Goal: Ask a question

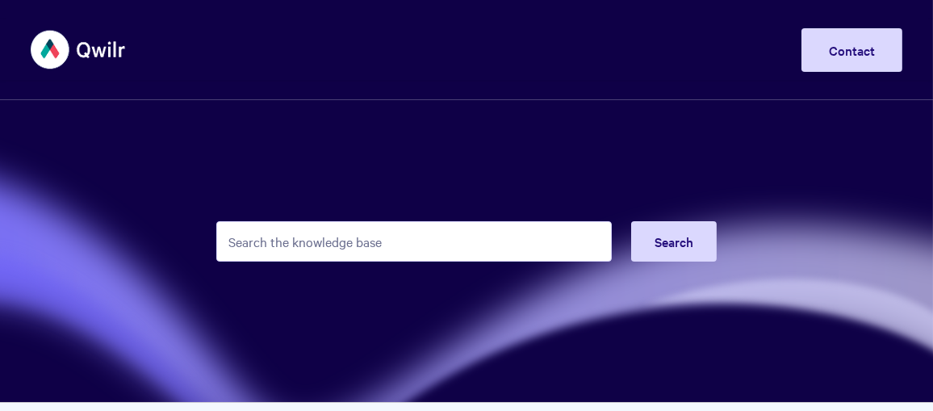
click at [412, 237] on input "Search the knowledge base" at bounding box center [413, 241] width 395 height 40
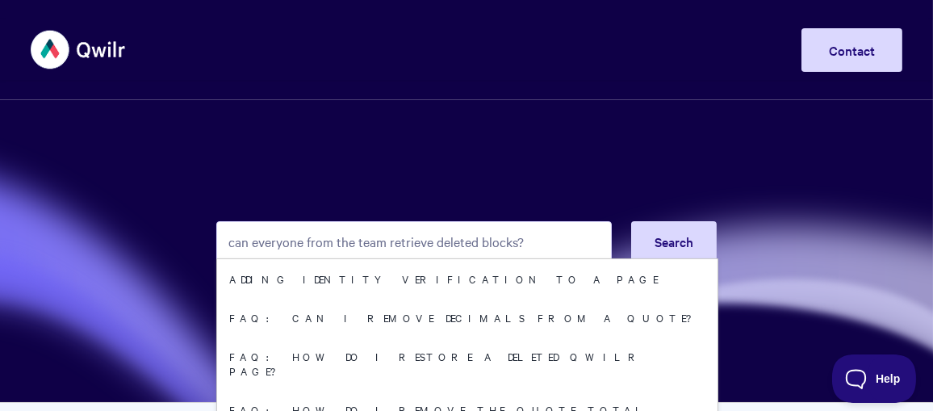
type input "can everyone from the team retrieve deleted blocks?"
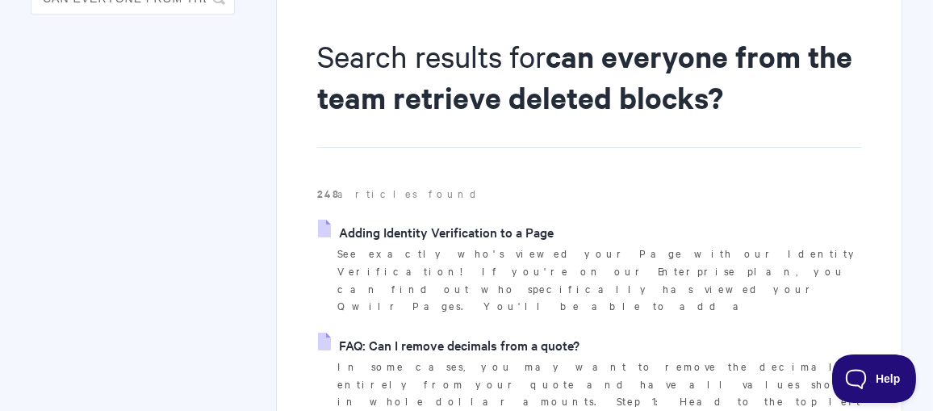
scroll to position [242, 0]
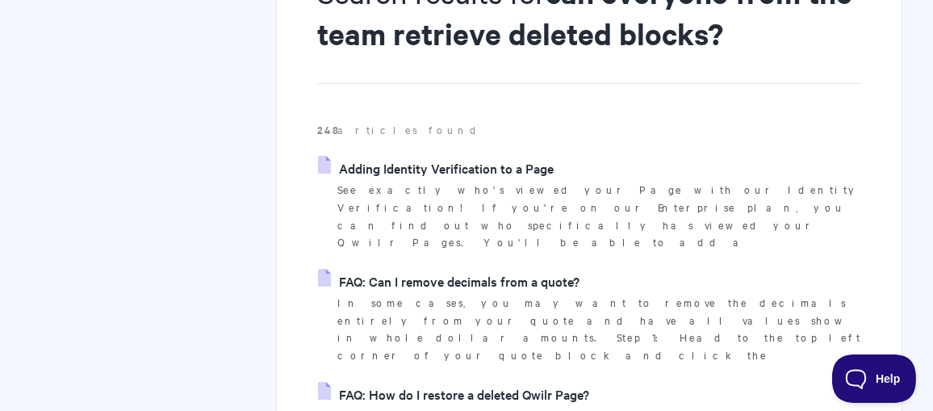
click at [569, 382] on link "FAQ: How do I restore a deleted Qwilr Page?" at bounding box center [453, 394] width 271 height 24
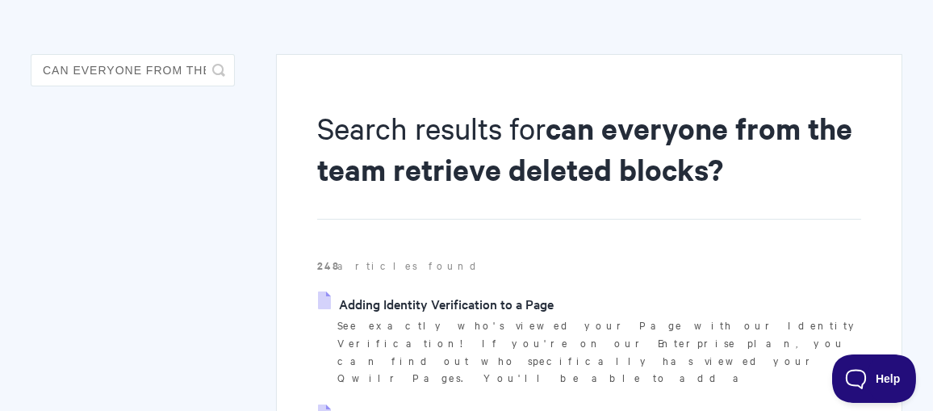
scroll to position [0, 0]
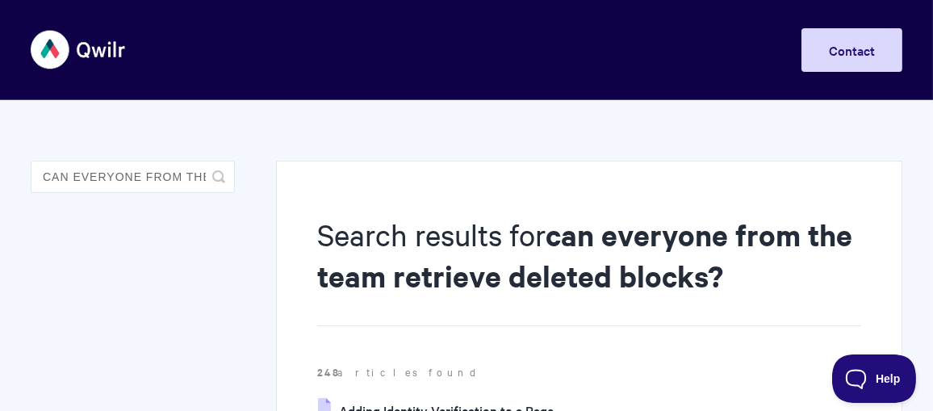
click at [215, 179] on icon "submit" at bounding box center [218, 176] width 13 height 13
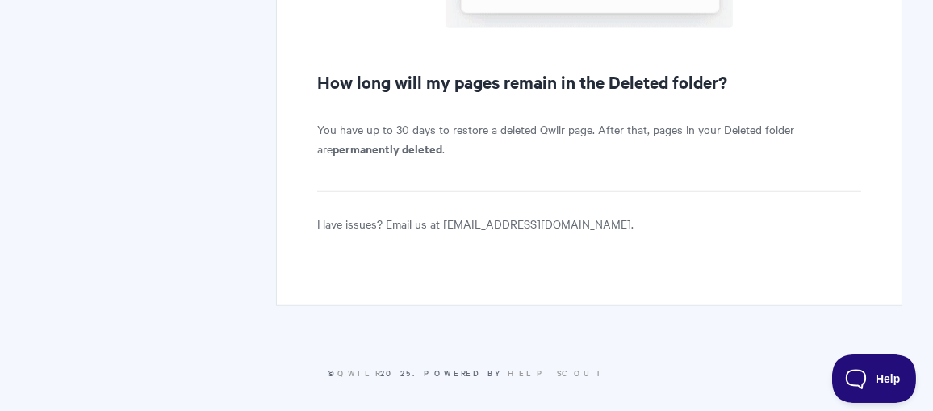
scroll to position [1914, 0]
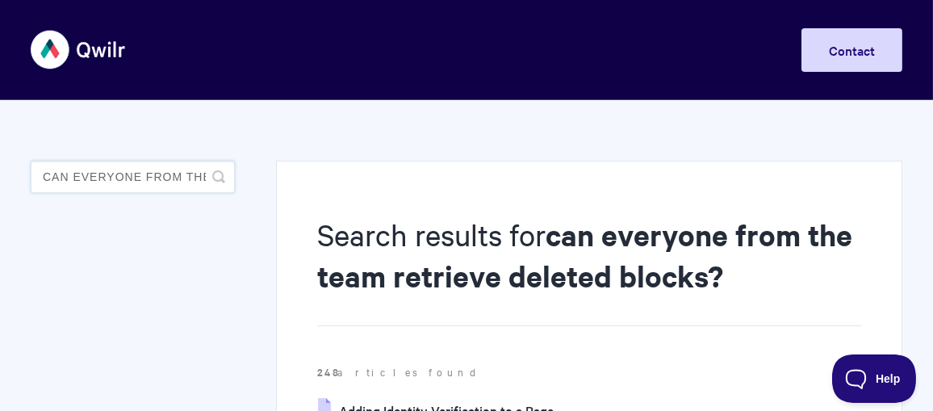
drag, startPoint x: 119, startPoint y: 178, endPoint x: 197, endPoint y: 179, distance: 77.5
click at [119, 178] on input "can everyone from the team retrieve deleted blocks?" at bounding box center [133, 177] width 204 height 32
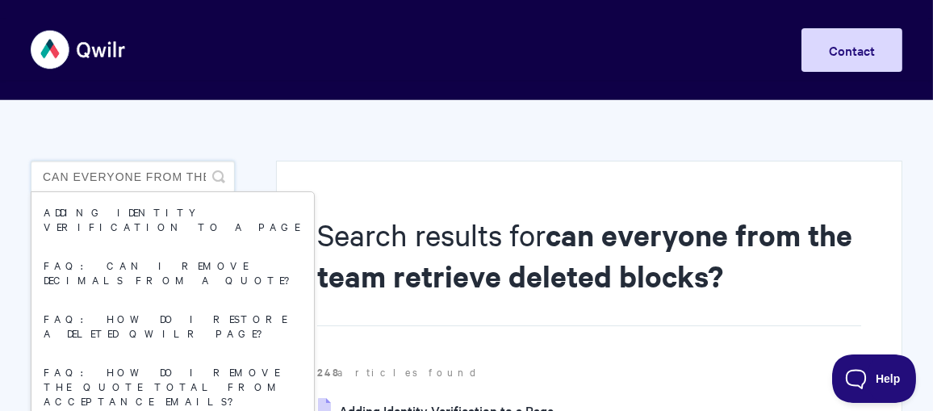
click at [153, 178] on input "can everyone from the team retrieve deleted blocks?" at bounding box center [133, 177] width 204 height 32
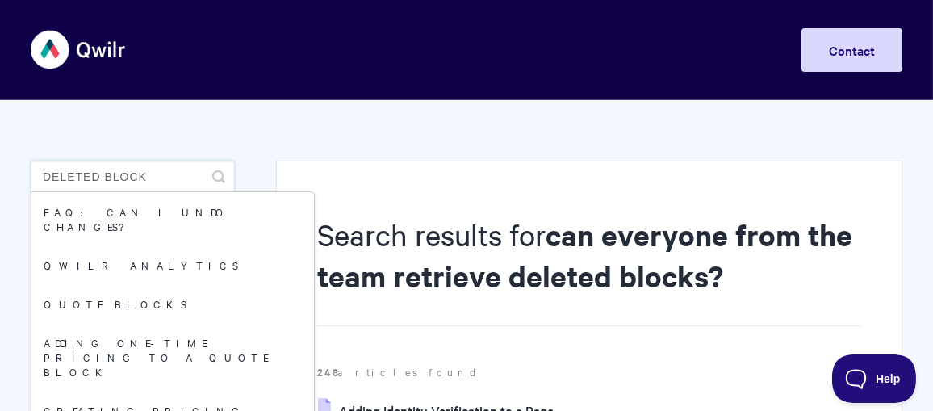
type input "deleted block"
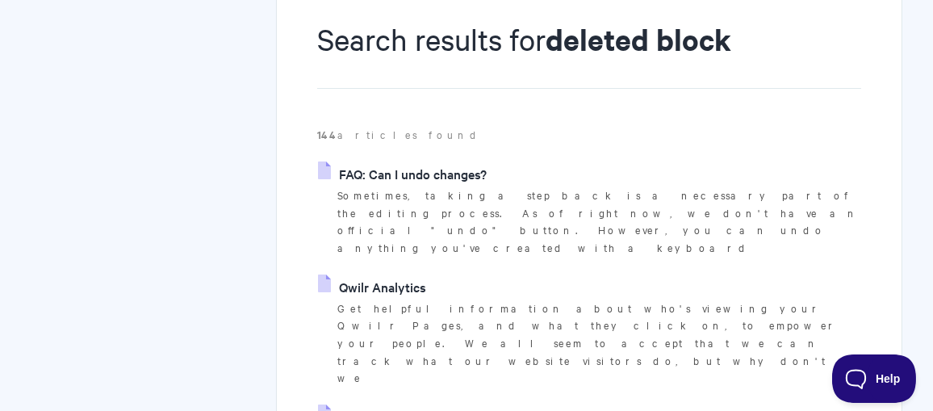
scroll to position [81, 0]
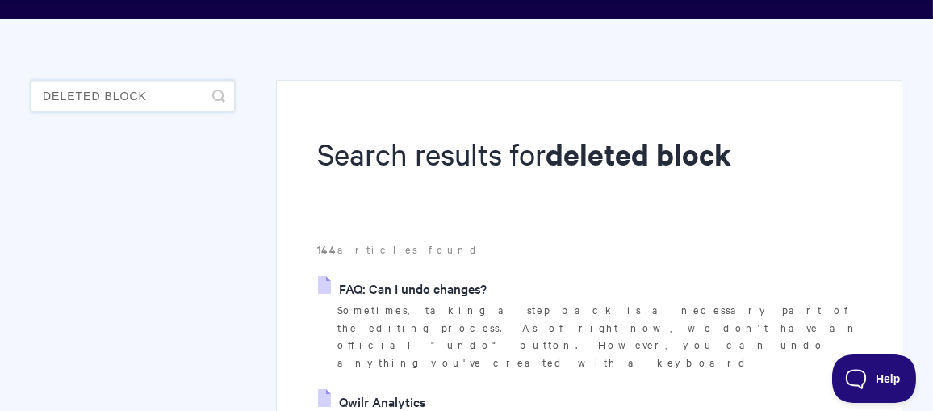
click at [182, 98] on input "deleted block" at bounding box center [133, 96] width 204 height 32
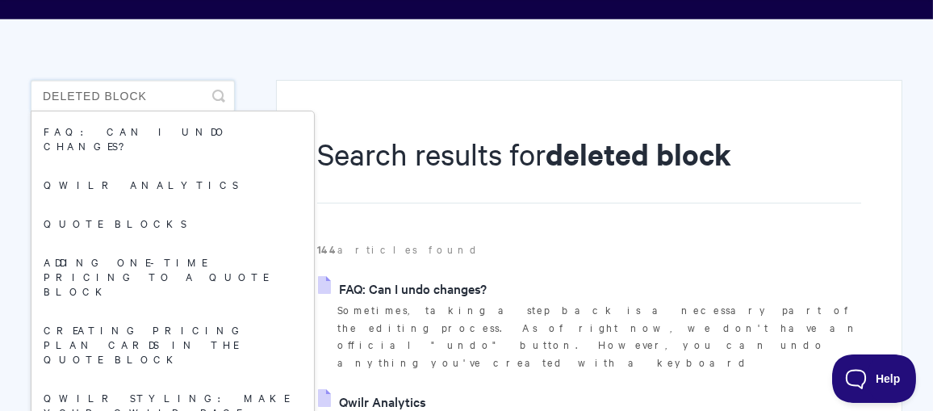
click at [44, 96] on input "deleted block" at bounding box center [133, 96] width 204 height 32
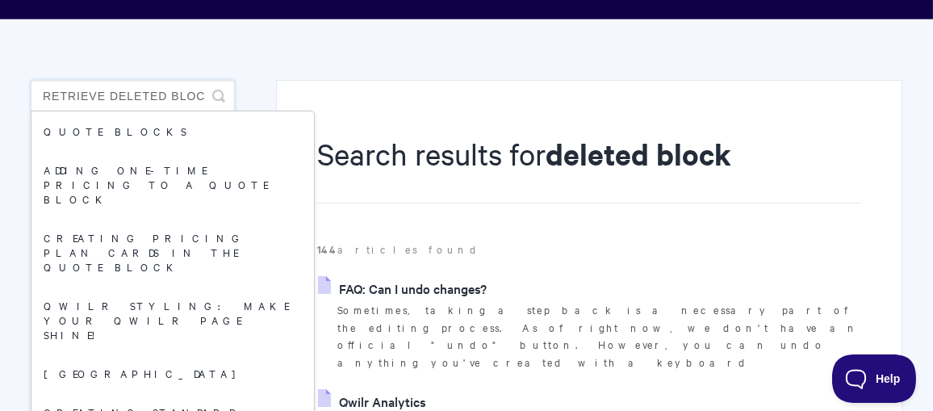
type input "retrieve deleted block"
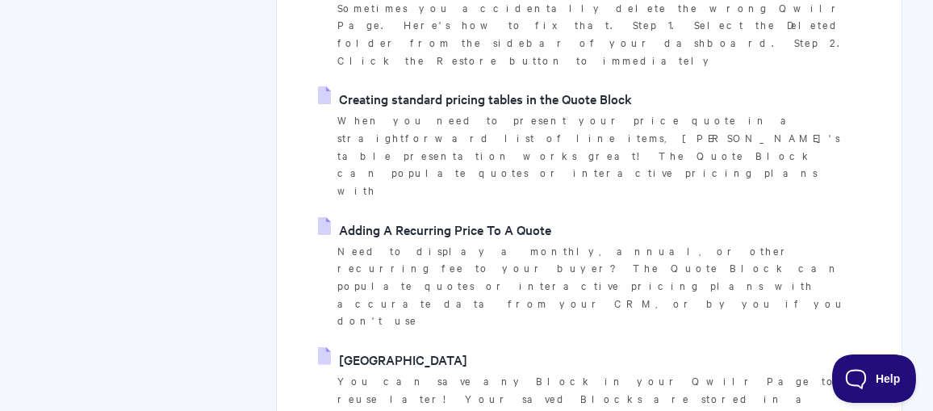
scroll to position [888, 0]
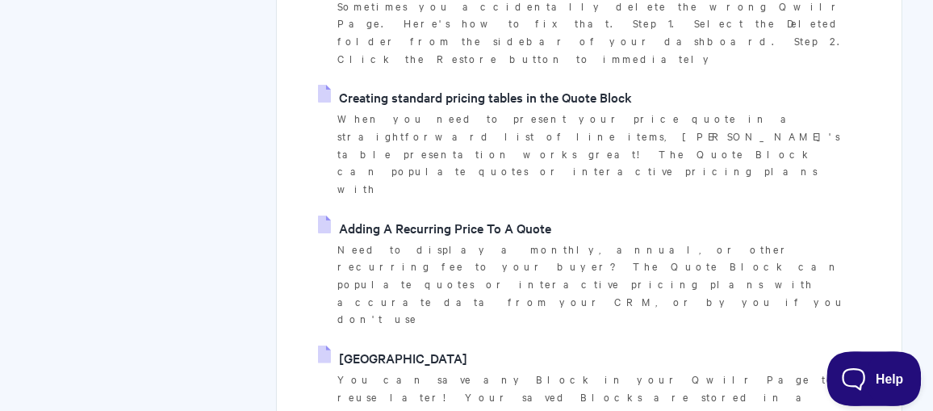
click at [855, 370] on span "Help" at bounding box center [868, 375] width 84 height 11
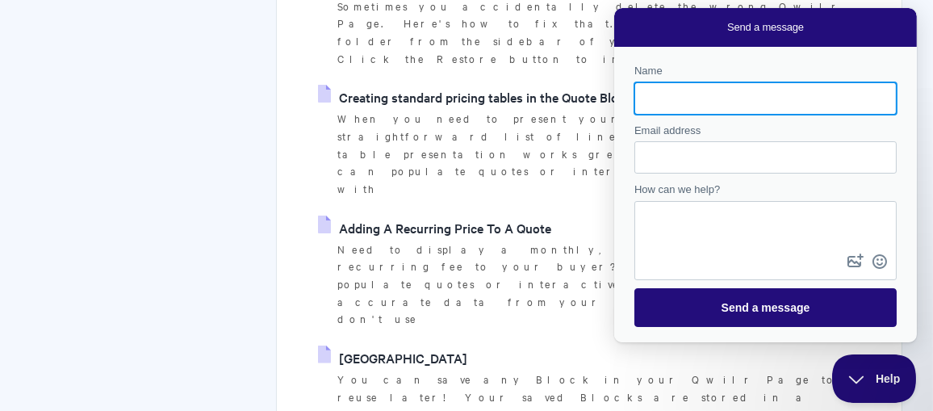
scroll to position [0, 0]
click at [738, 95] on input "Name" at bounding box center [764, 98] width 236 height 29
click at [733, 103] on input "Name" at bounding box center [764, 98] width 236 height 29
